Goal: Find specific page/section: Locate item on page

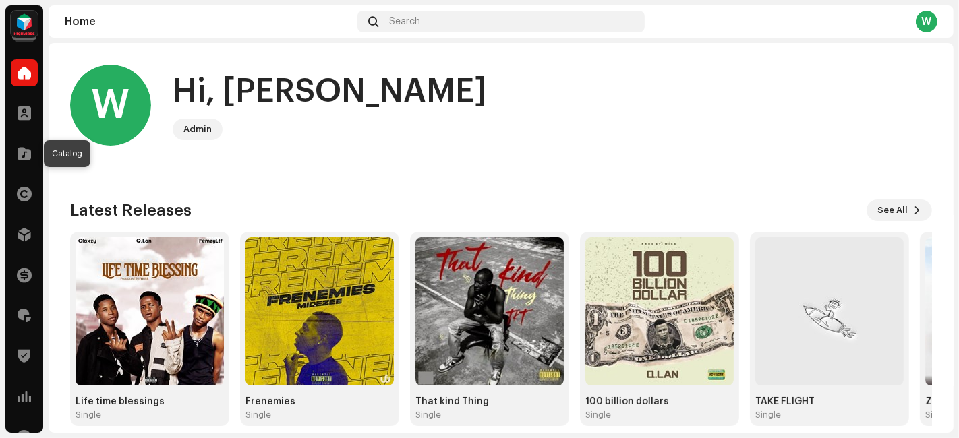
click at [24, 164] on div at bounding box center [24, 153] width 27 height 27
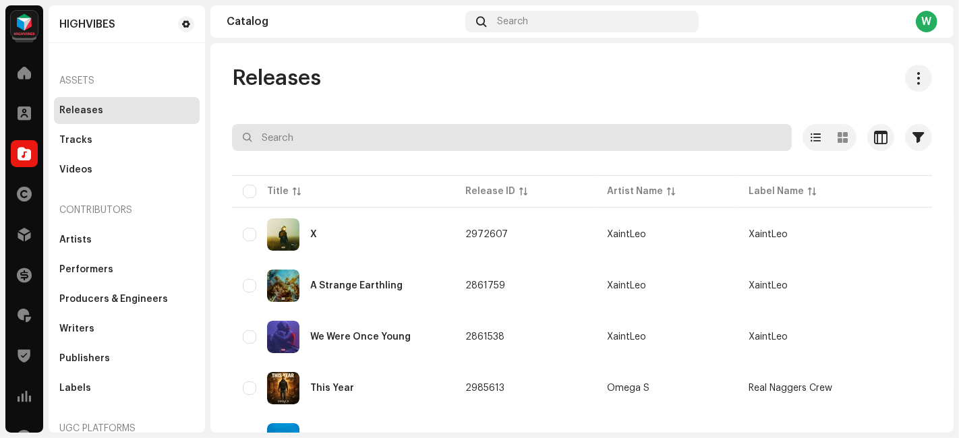
click at [362, 148] on input "text" at bounding box center [512, 137] width 560 height 27
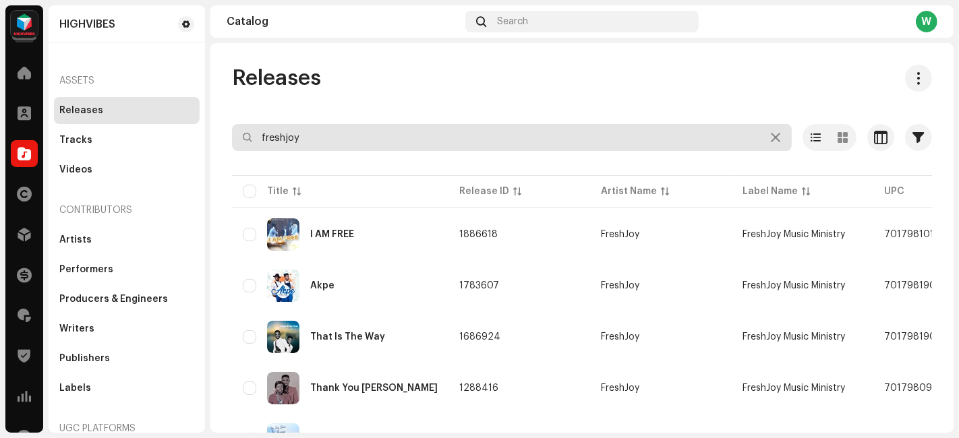
type input "freshjoy"
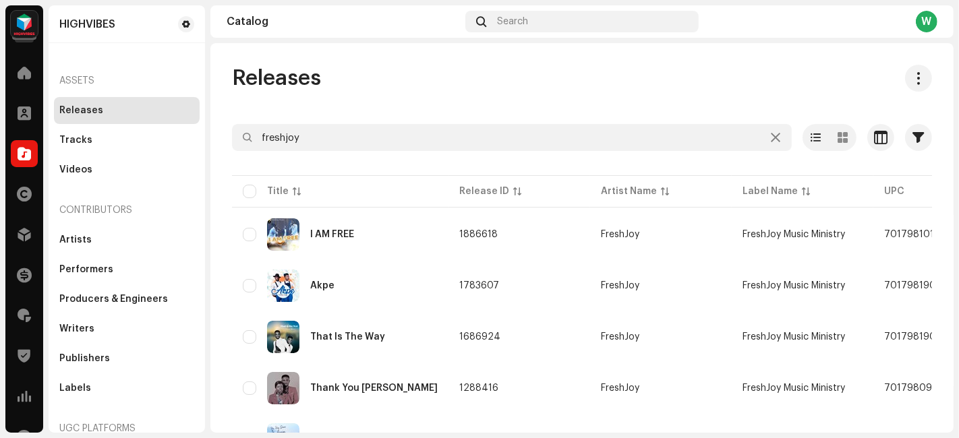
click at [373, 237] on div "I AM FREE" at bounding box center [340, 235] width 195 height 32
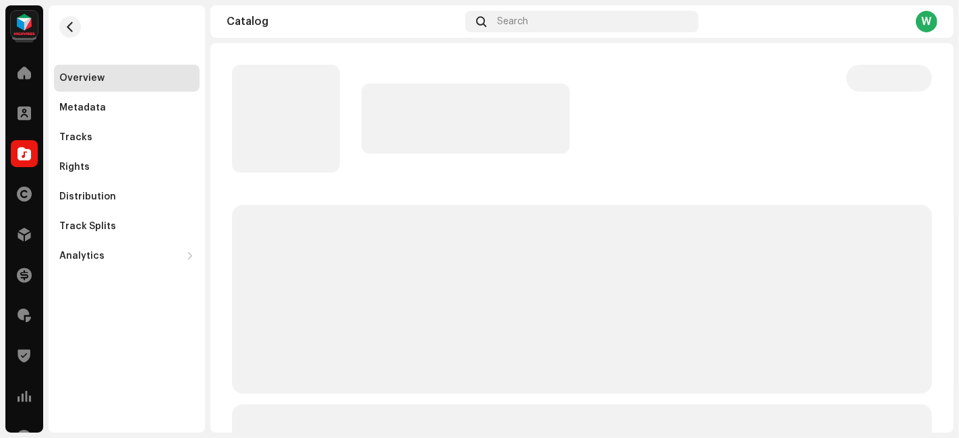
click at [121, 167] on div "Rights" at bounding box center [126, 167] width 135 height 11
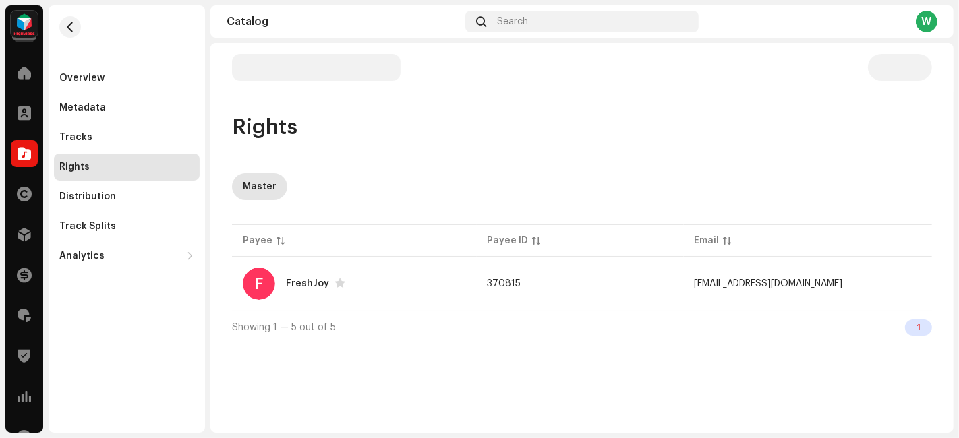
click at [422, 291] on div "F FreshJoy" at bounding box center [354, 284] width 223 height 32
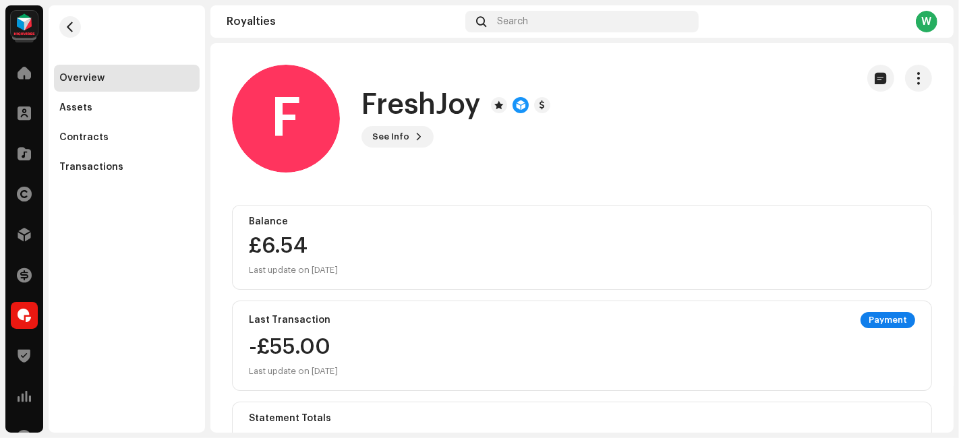
click at [411, 142] on button "See Info" at bounding box center [398, 137] width 72 height 22
